Goal: Information Seeking & Learning: Learn about a topic

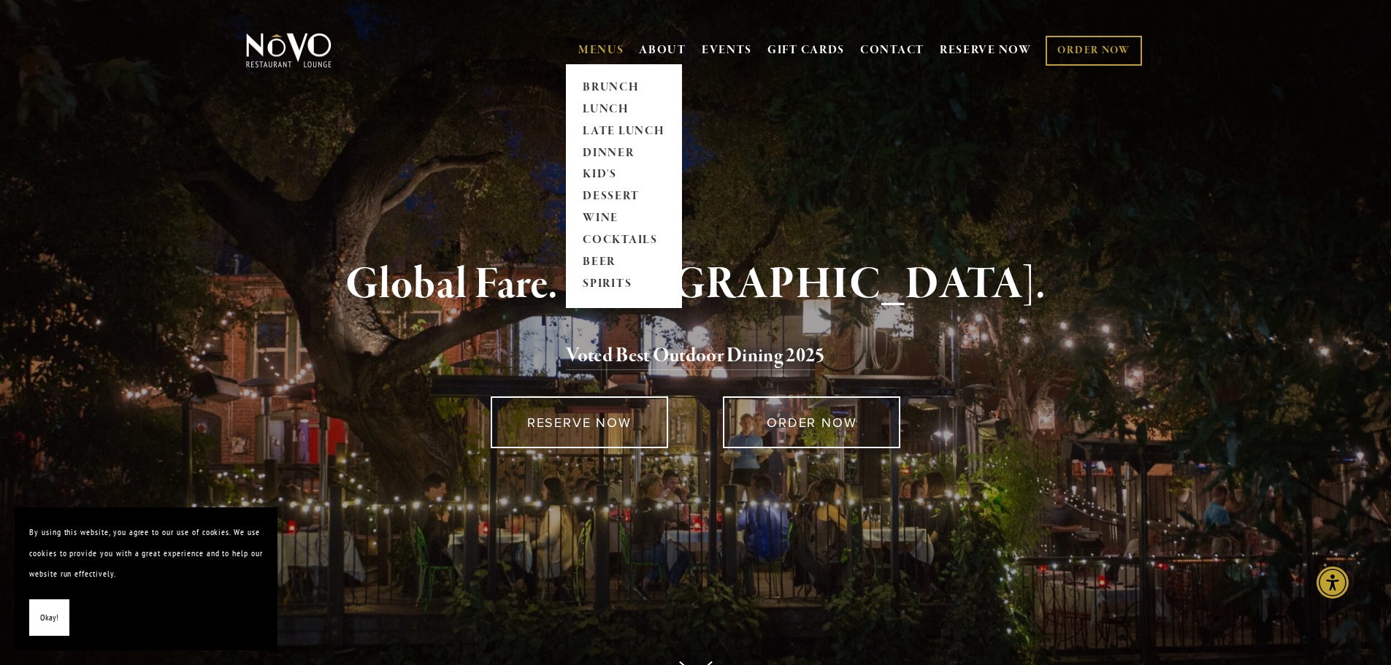
click at [603, 45] on link "MENUS" at bounding box center [601, 50] width 46 height 15
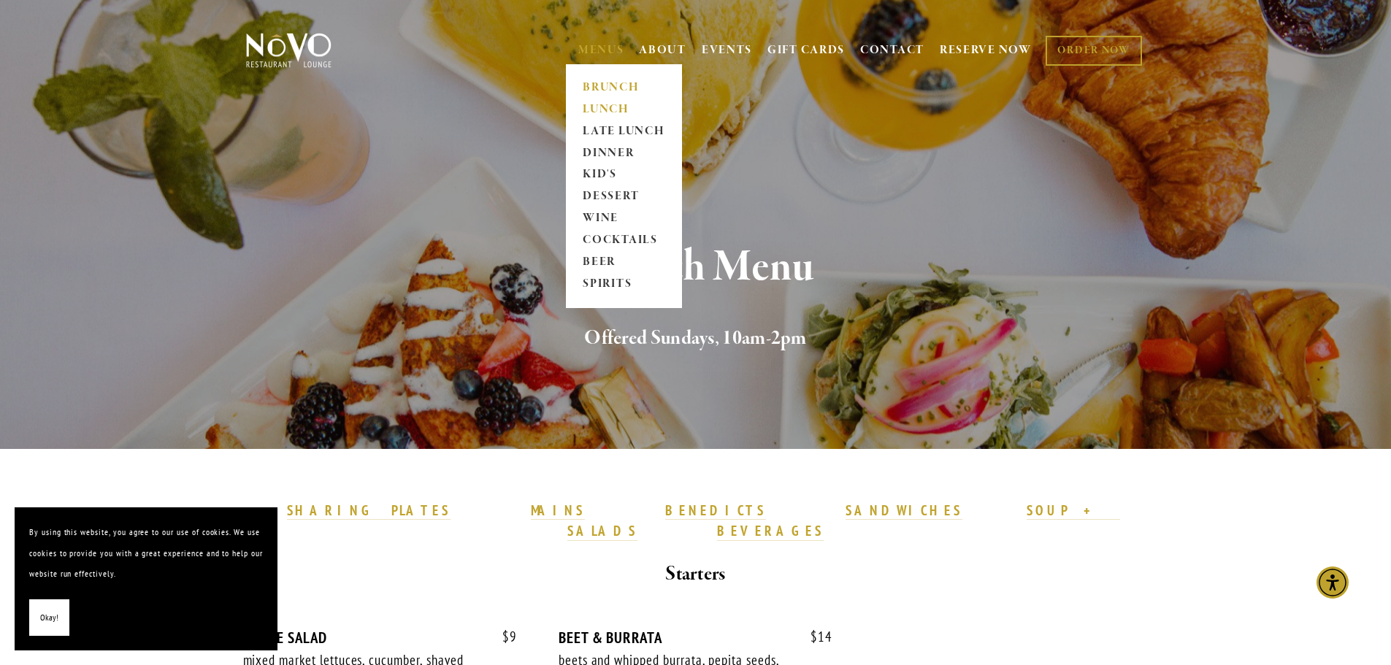
click at [594, 105] on link "LUNCH" at bounding box center [623, 110] width 91 height 22
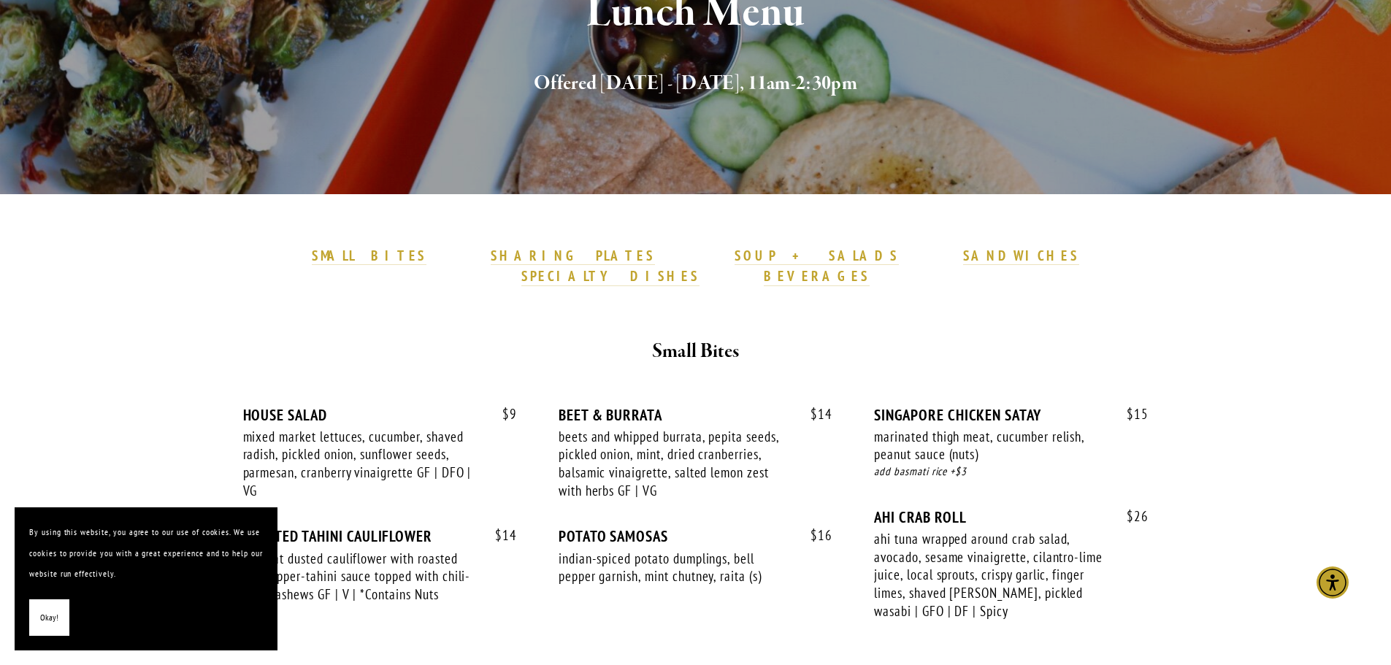
scroll to position [146, 0]
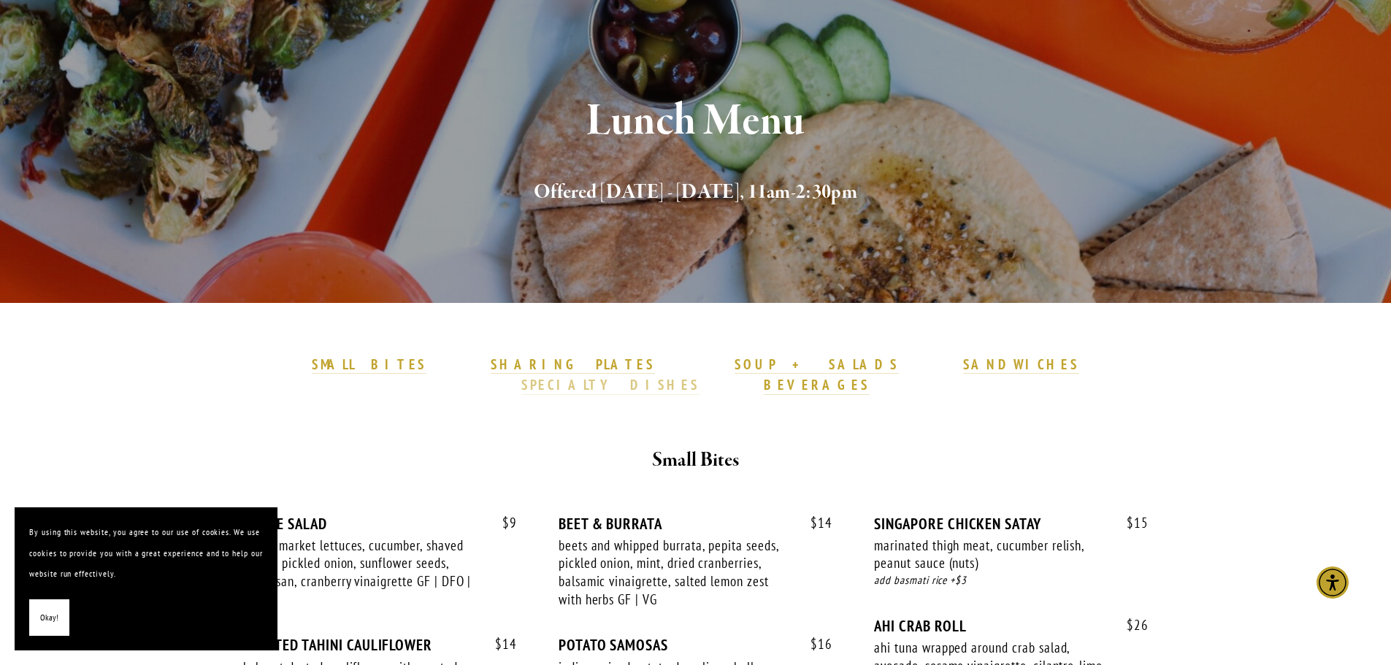
click at [699, 376] on strong "SPECIALTY DISHES" at bounding box center [610, 385] width 178 height 18
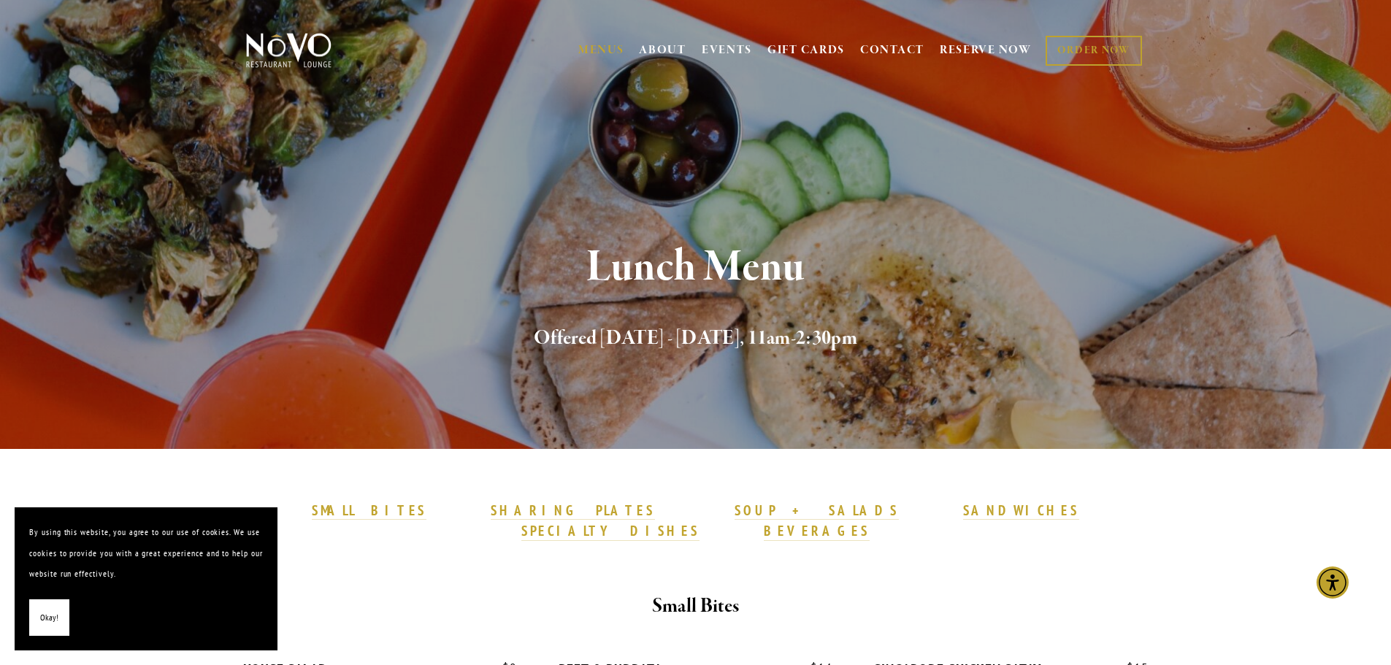
click at [501, 253] on h1 "Lunch Menu" at bounding box center [695, 267] width 851 height 47
